Goal: Check status: Check status

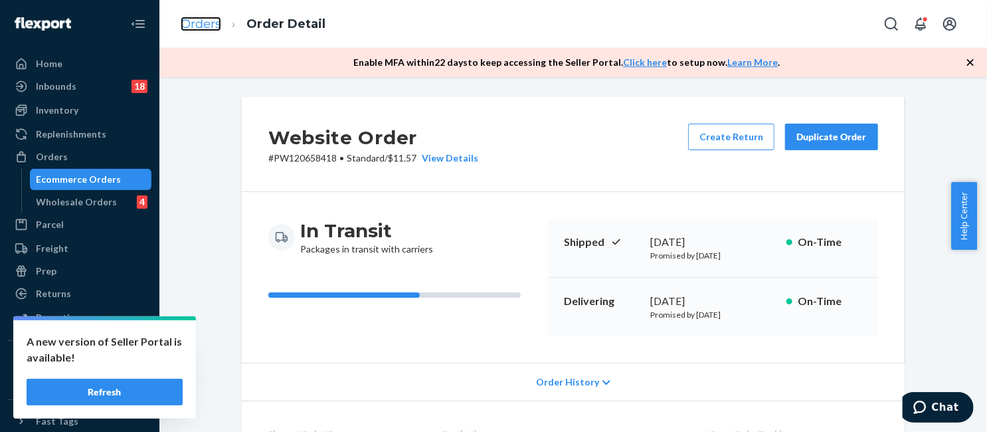
drag, startPoint x: 0, startPoint y: 0, endPoint x: 210, endPoint y: 22, distance: 211.1
click at [210, 22] on link "Orders" at bounding box center [201, 24] width 41 height 15
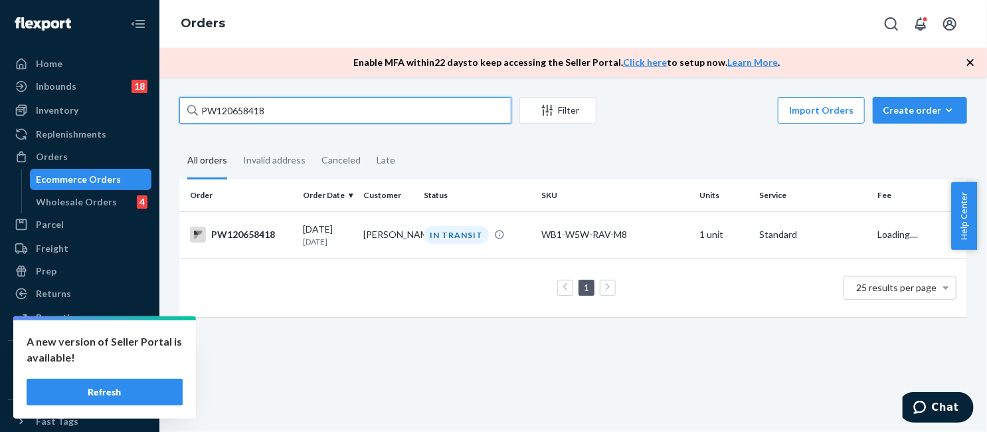
click at [284, 106] on input "PW120658418" at bounding box center [345, 110] width 332 height 27
paste input "67797"
type input "PW120667797"
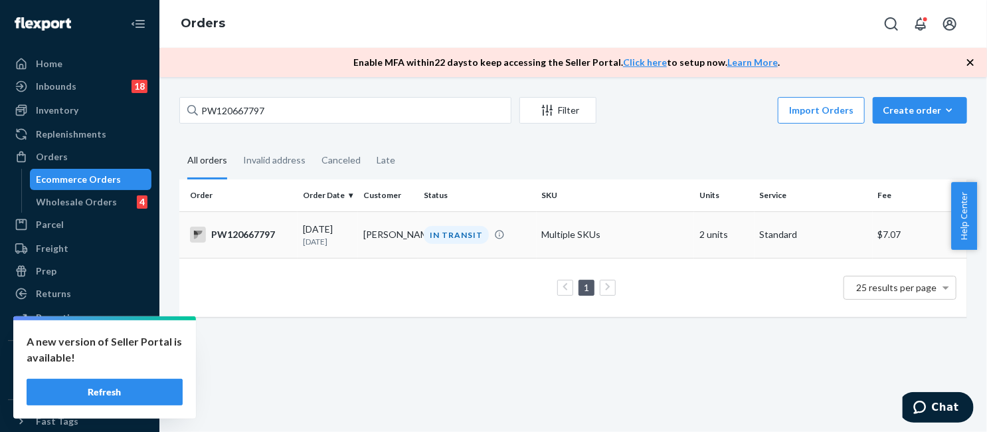
click at [475, 237] on div "IN TRANSIT" at bounding box center [456, 235] width 65 height 18
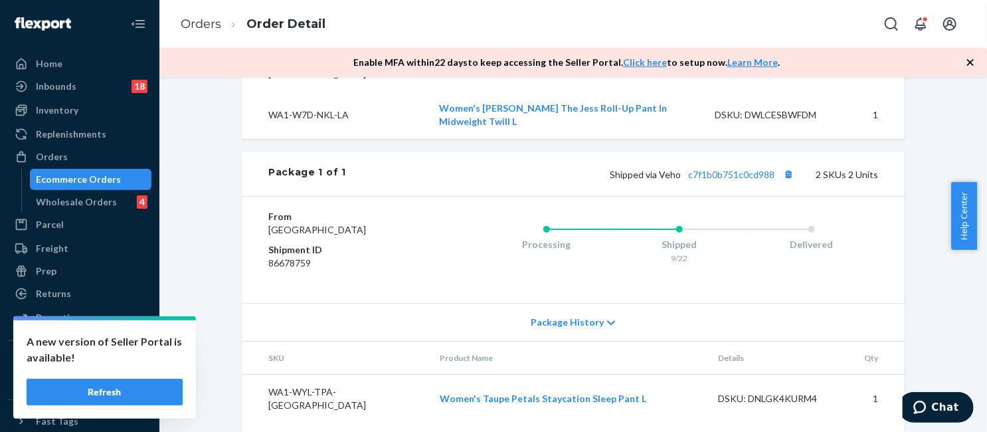
scroll to position [546, 0]
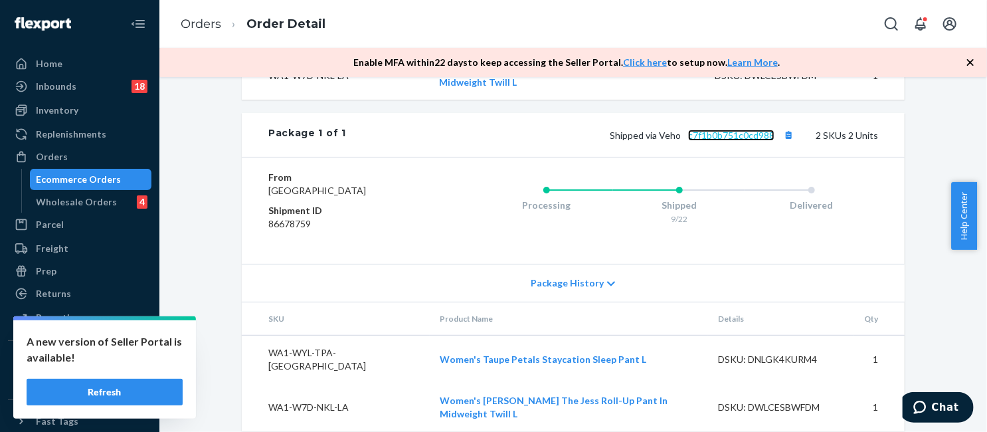
click at [719, 134] on link "c7f1b0b751c0cd988" at bounding box center [731, 135] width 86 height 11
